Goal: Navigation & Orientation: Find specific page/section

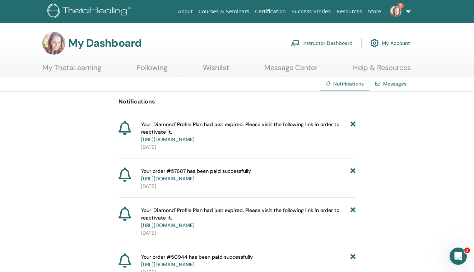
click at [227, 11] on link "Courses & Seminars" at bounding box center [224, 11] width 57 height 13
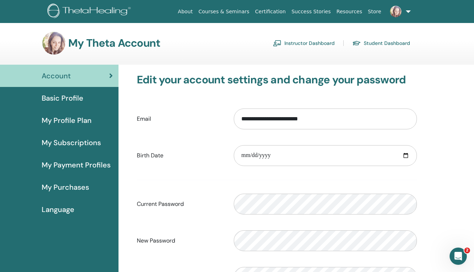
click at [80, 144] on span "My Subscriptions" at bounding box center [71, 142] width 59 height 11
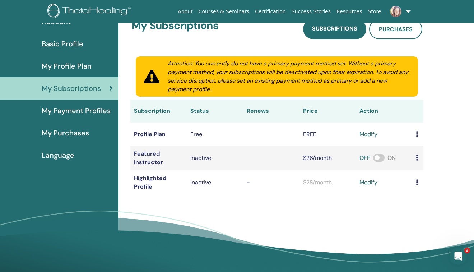
scroll to position [48, 0]
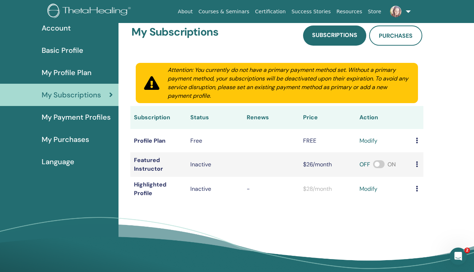
click at [85, 72] on span "My Profile Plan" at bounding box center [67, 72] width 50 height 11
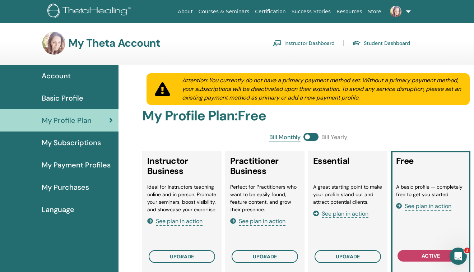
click at [60, 98] on span "Basic Profile" at bounding box center [63, 98] width 42 height 11
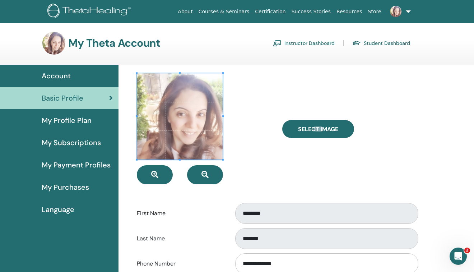
click at [60, 73] on span "Account" at bounding box center [56, 75] width 29 height 11
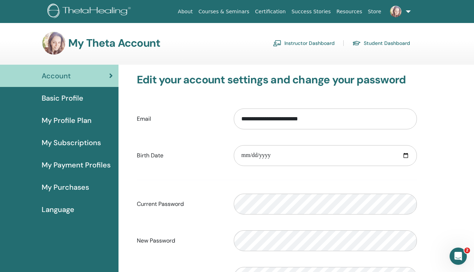
click at [314, 42] on link "Instructor Dashboard" at bounding box center [304, 42] width 62 height 11
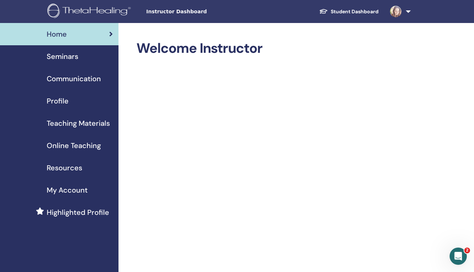
click at [74, 211] on span "Highlighted Profile" at bounding box center [78, 212] width 62 height 11
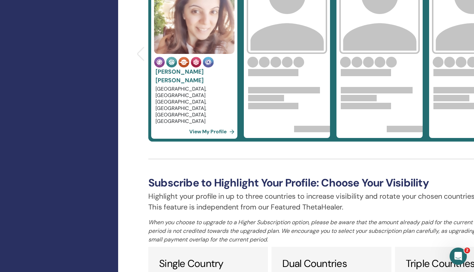
scroll to position [326, 0]
click at [205, 131] on link "View My Profile" at bounding box center [213, 132] width 48 height 14
